Goal: Task Accomplishment & Management: Manage account settings

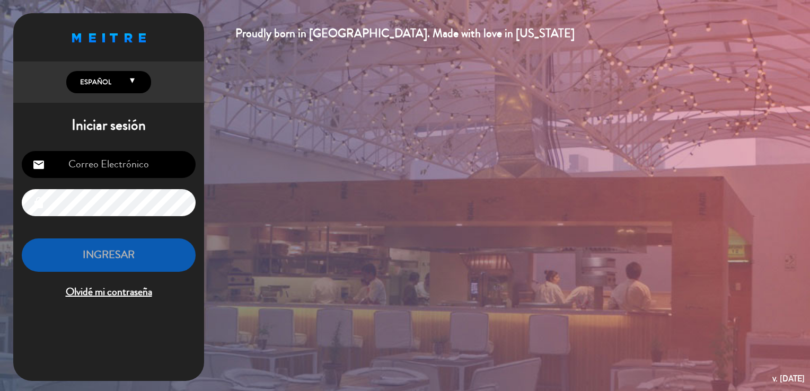
type input "[EMAIL_ADDRESS][DOMAIN_NAME]"
click at [130, 249] on button "INGRESAR" at bounding box center [109, 255] width 174 height 33
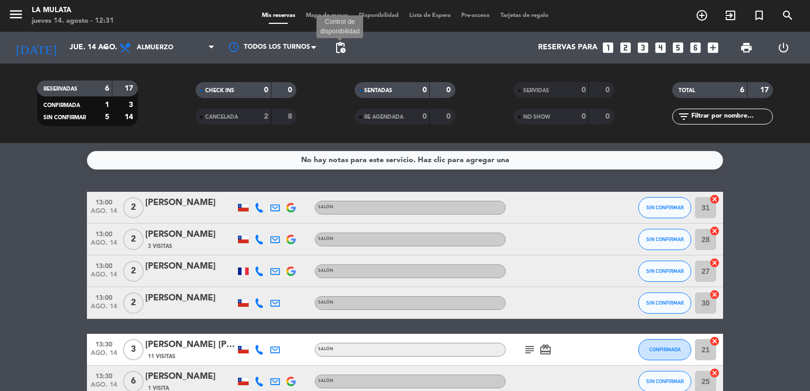
click at [344, 48] on span "pending_actions" at bounding box center [340, 47] width 13 height 13
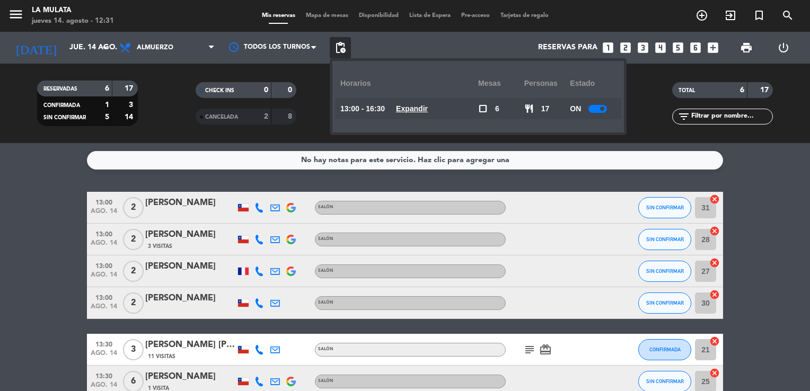
click at [593, 107] on div at bounding box center [597, 109] width 19 height 8
click at [786, 187] on div "No hay notas para este servicio. Haz clic para agregar una 13:00 [DATE] 2 [PERS…" at bounding box center [405, 267] width 810 height 248
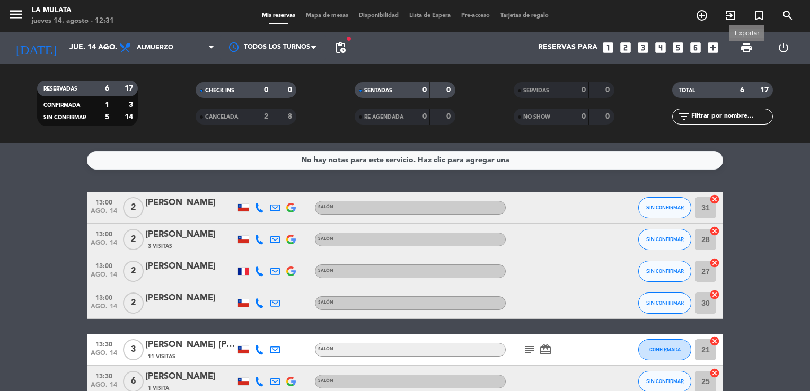
click at [741, 51] on span "print" at bounding box center [746, 47] width 13 height 13
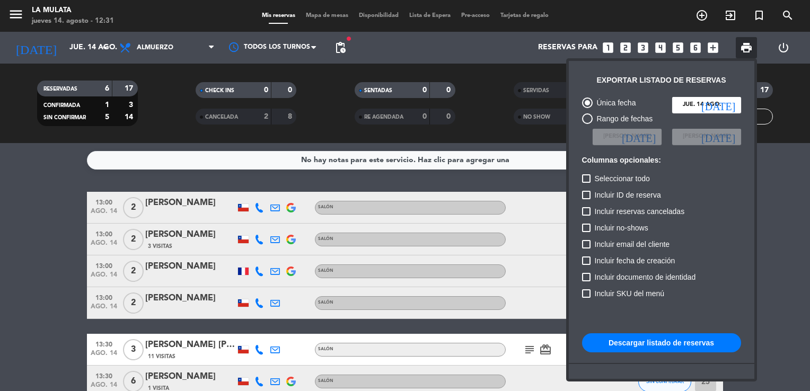
click at [645, 341] on button "Descargar listado de reservas" at bounding box center [661, 342] width 159 height 19
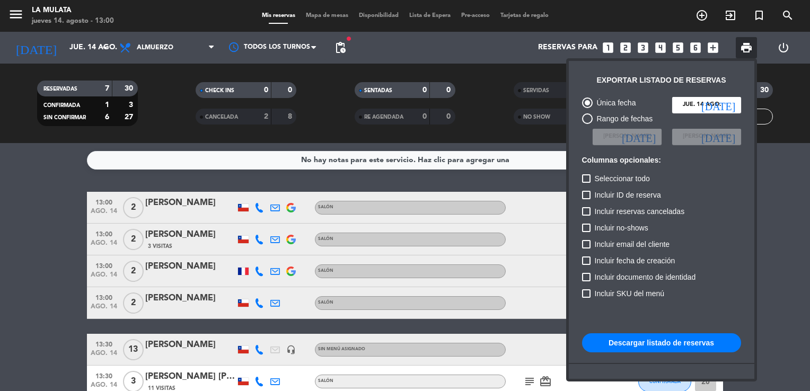
drag, startPoint x: 478, startPoint y: 100, endPoint x: 469, endPoint y: 88, distance: 14.4
click at [478, 99] on div at bounding box center [405, 195] width 810 height 391
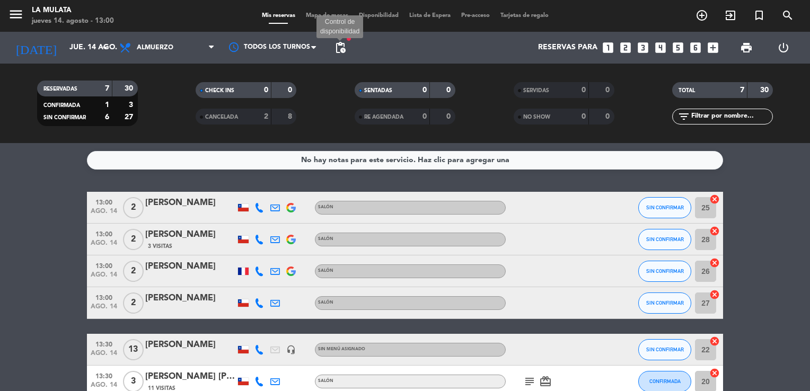
click at [346, 44] on span "pending_actions" at bounding box center [340, 47] width 13 height 13
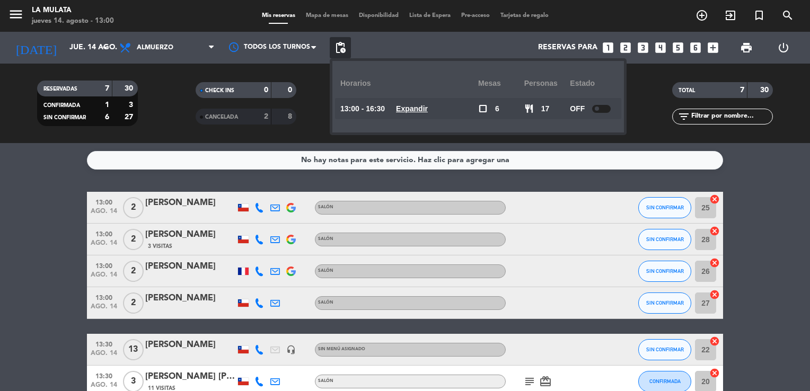
click at [783, 190] on div "No hay notas para este servicio. Haz clic para agregar una 13:00 [DATE] 2 [PERS…" at bounding box center [405, 267] width 810 height 248
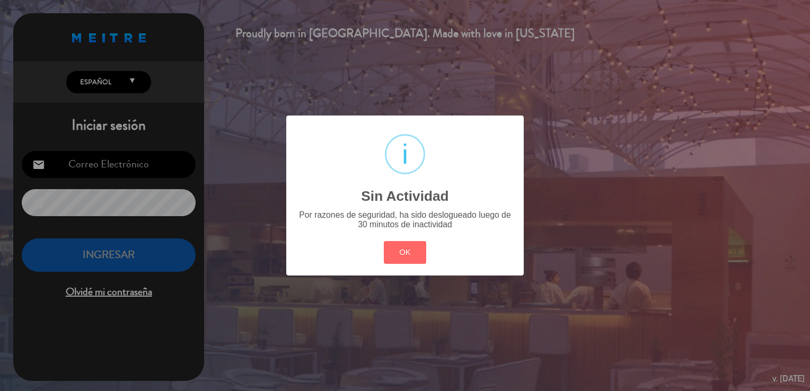
type input "[EMAIL_ADDRESS][DOMAIN_NAME]"
